Goal: Book appointment/travel/reservation

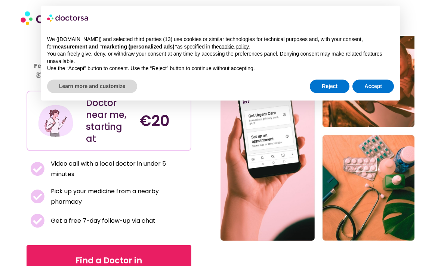
scroll to position [90, 0]
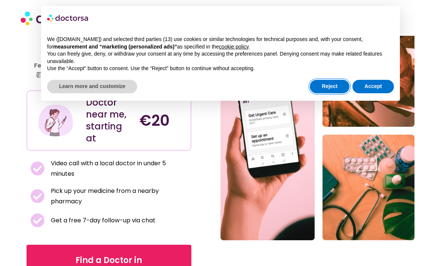
click at [331, 87] on button "Reject" at bounding box center [330, 86] width 40 height 13
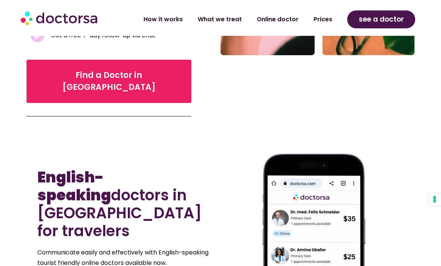
scroll to position [311, 0]
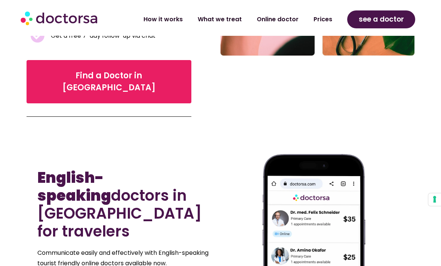
click at [386, 195] on div at bounding box center [313, 258] width 187 height 224
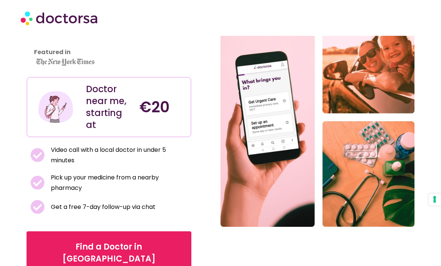
scroll to position [139, 0]
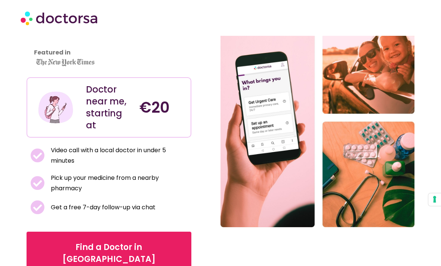
click at [113, 145] on span "Video call with a local doctor in under 5 minutes" at bounding box center [118, 155] width 139 height 21
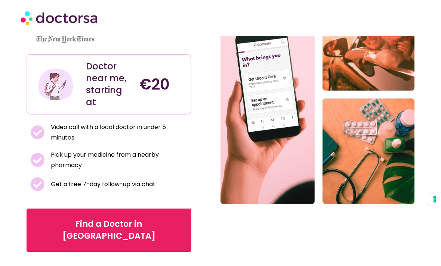
scroll to position [162, 0]
click at [440, 123] on section "Find a Doctor Near Me in [GEOGRAPHIC_DATA] Featured in Doctor near me, starting…" at bounding box center [220, 94] width 441 height 353
click at [440, 122] on section "Find a Doctor Near Me in [GEOGRAPHIC_DATA] Featured in Doctor near me, starting…" at bounding box center [220, 94] width 441 height 353
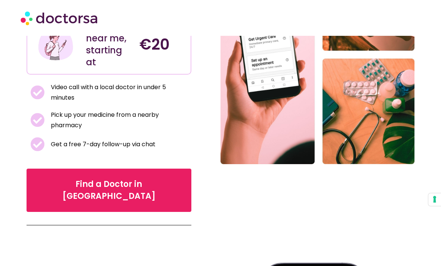
scroll to position [196, 0]
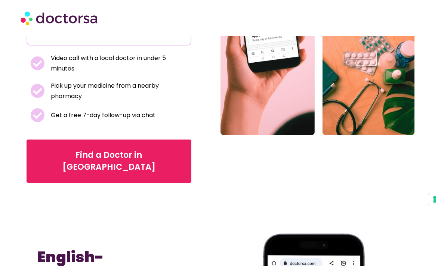
click at [92, 149] on span "Find a Doctor in [GEOGRAPHIC_DATA]" at bounding box center [109, 161] width 142 height 24
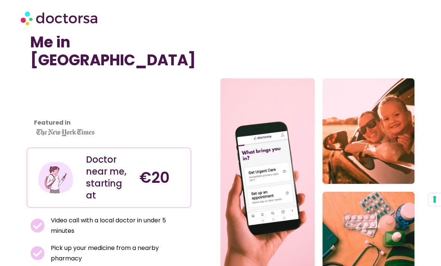
scroll to position [32, 0]
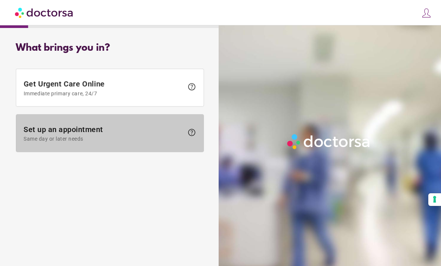
click at [170, 134] on span "Set up an appointment Same day or later needs" at bounding box center [104, 133] width 160 height 17
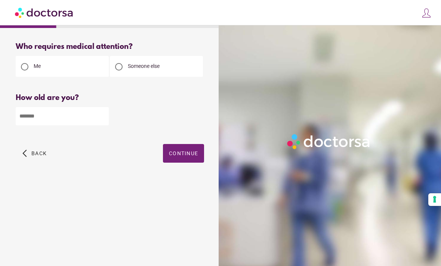
scroll to position [24, 0]
click at [33, 107] on input "number" at bounding box center [62, 116] width 93 height 18
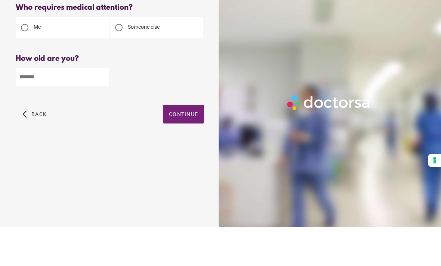
type input "**"
click at [24, 144] on span "button" at bounding box center [34, 153] width 30 height 19
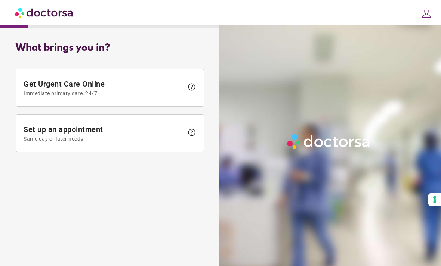
scroll to position [0, 0]
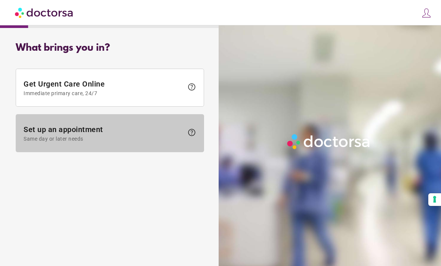
click at [178, 133] on span "Set up an appointment Same day or later needs" at bounding box center [104, 133] width 160 height 17
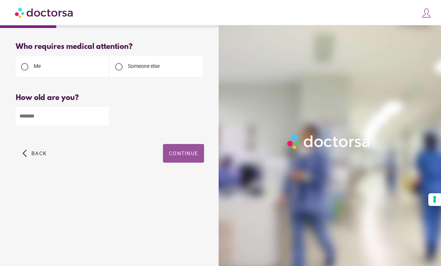
click at [186, 152] on span "Continue" at bounding box center [183, 154] width 29 height 6
